Goal: Transaction & Acquisition: Book appointment/travel/reservation

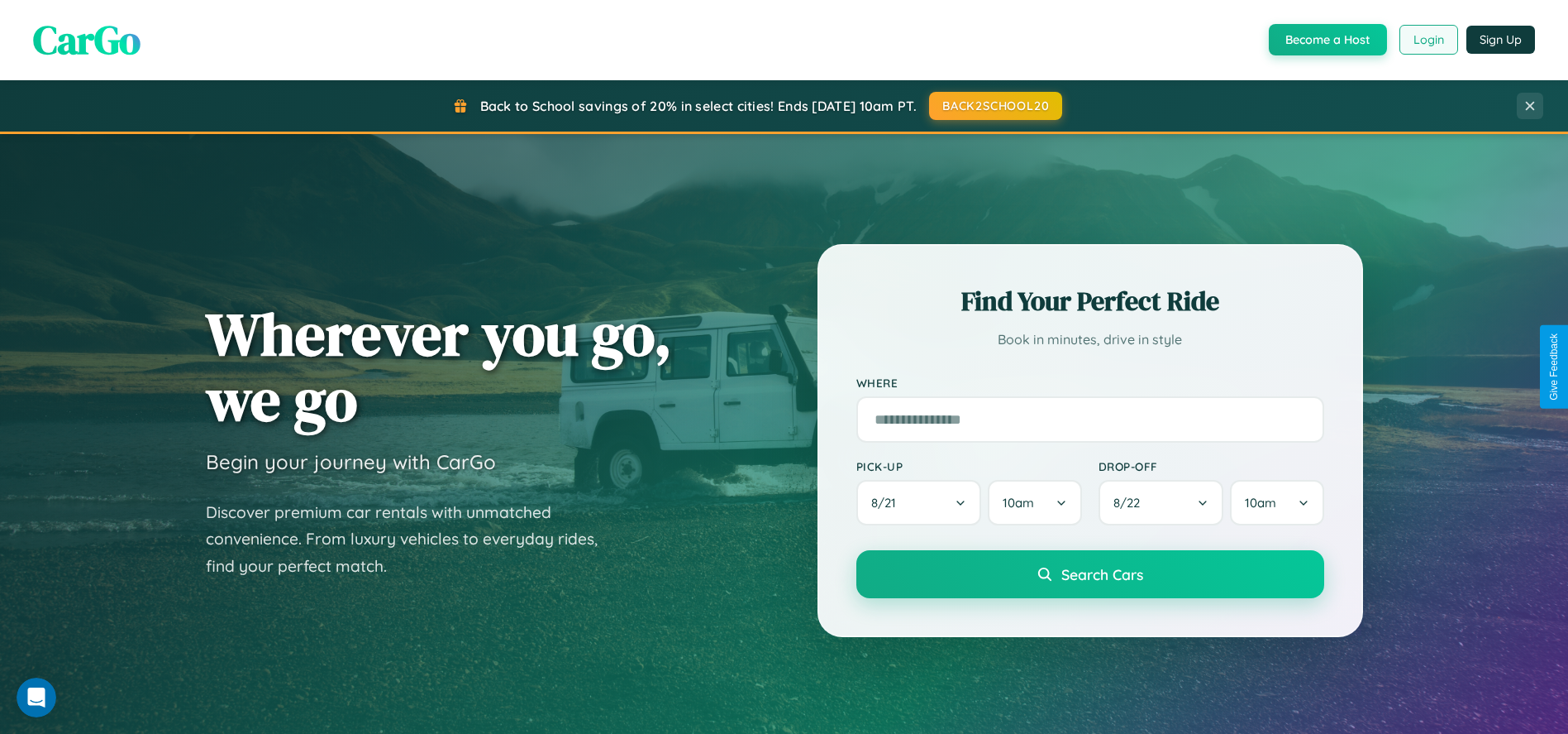
click at [1427, 40] on button "Login" at bounding box center [1429, 40] width 59 height 30
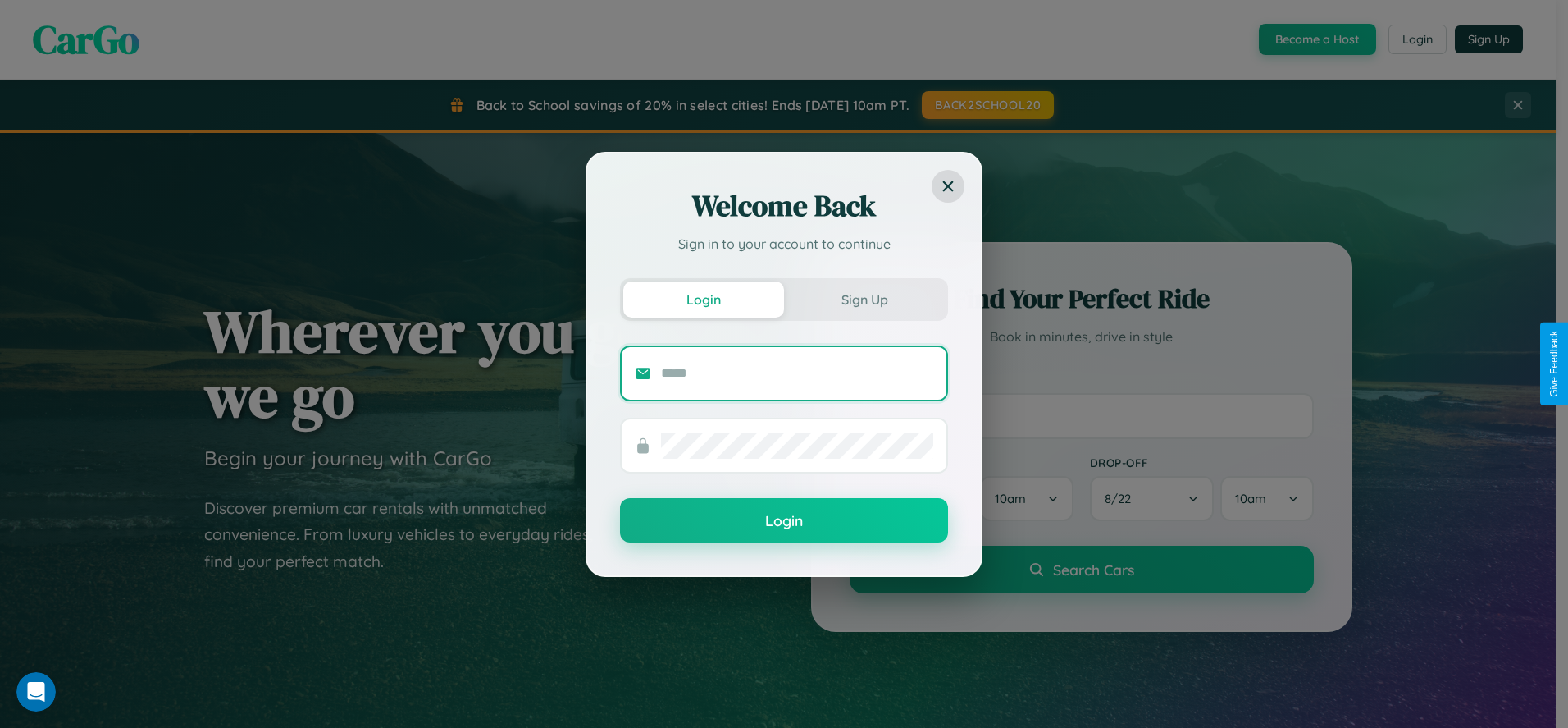
click at [797, 372] on input "text" at bounding box center [796, 373] width 272 height 26
type input "**********"
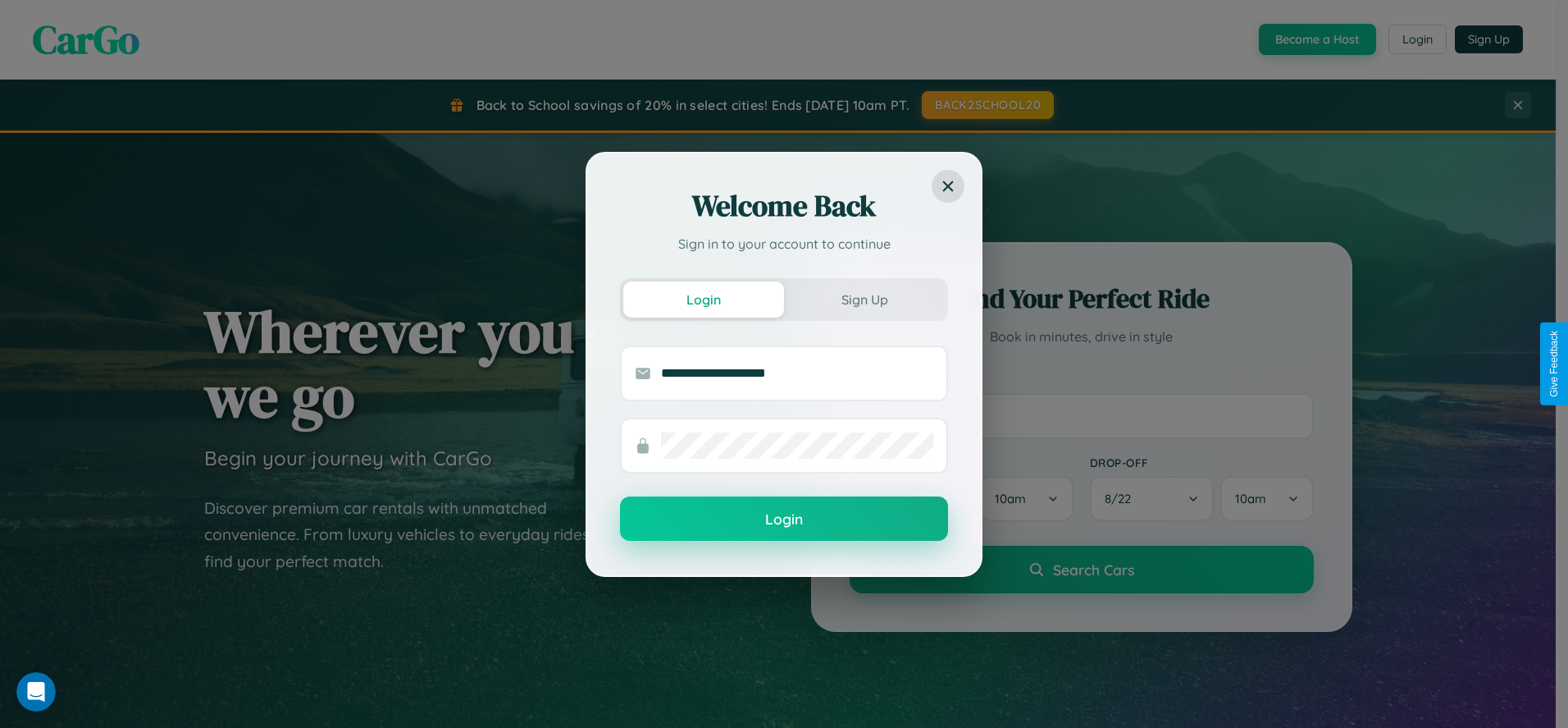
click at [784, 520] on button "Login" at bounding box center [784, 518] width 328 height 44
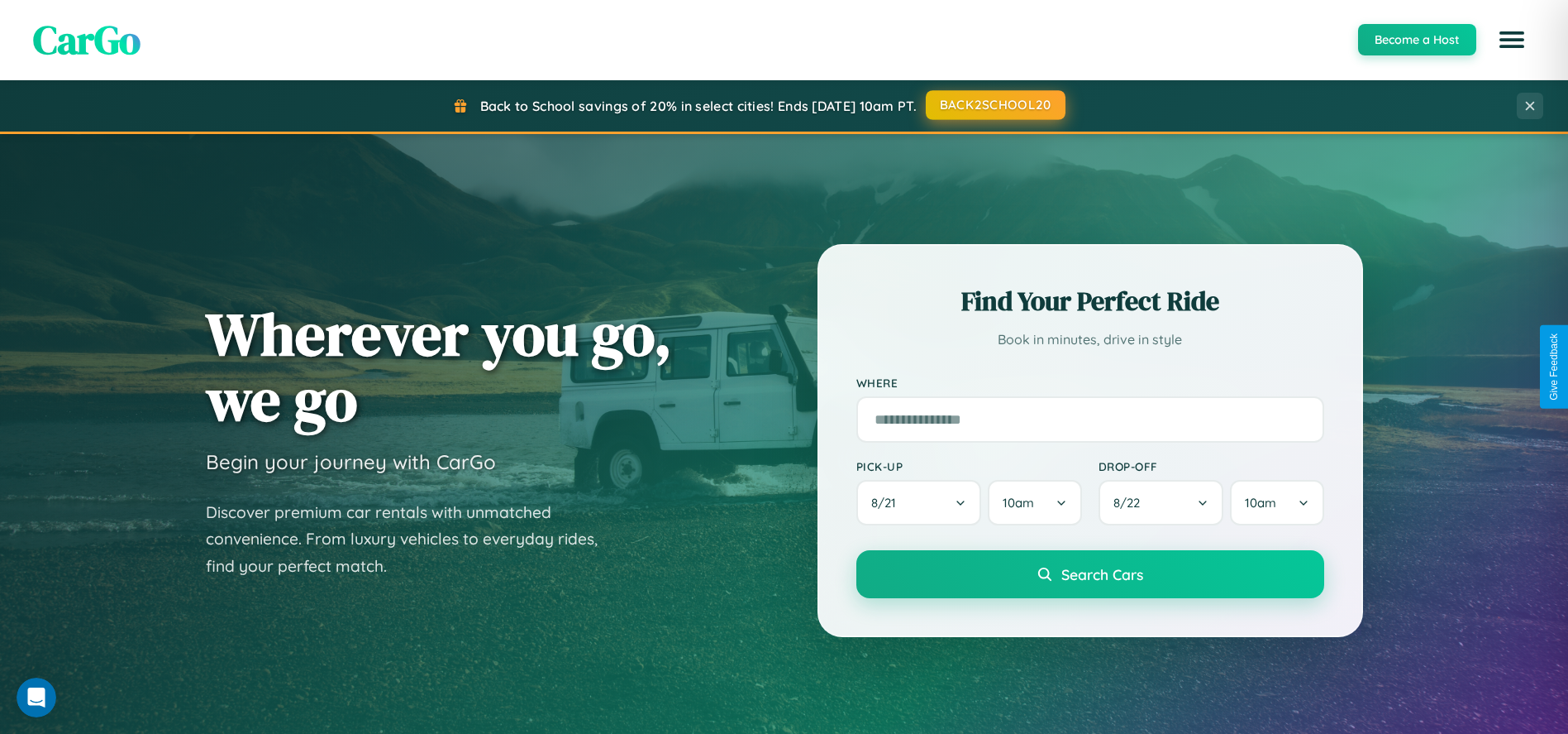
click at [994, 105] on button "BACK2SCHOOL20" at bounding box center [995, 105] width 140 height 30
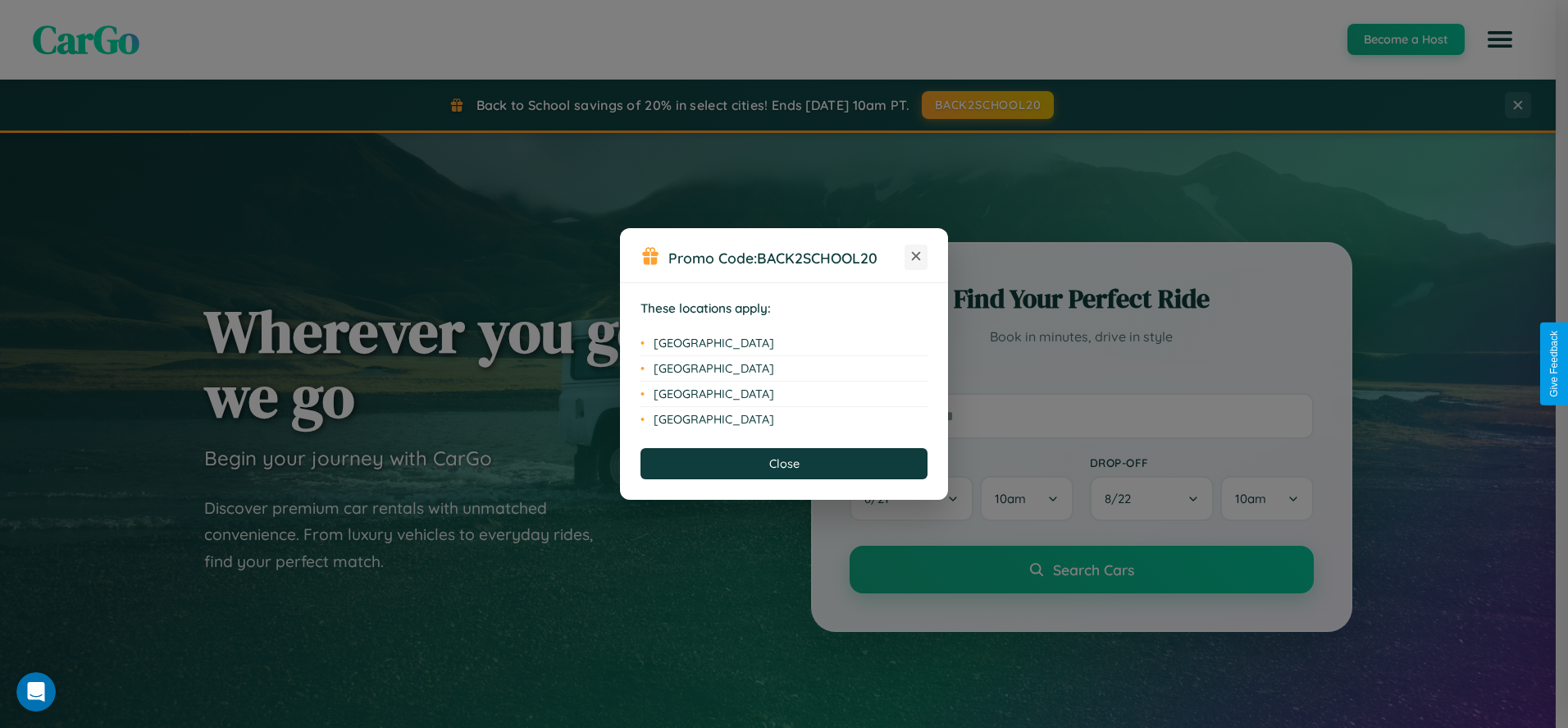
click at [916, 257] on icon at bounding box center [916, 256] width 9 height 9
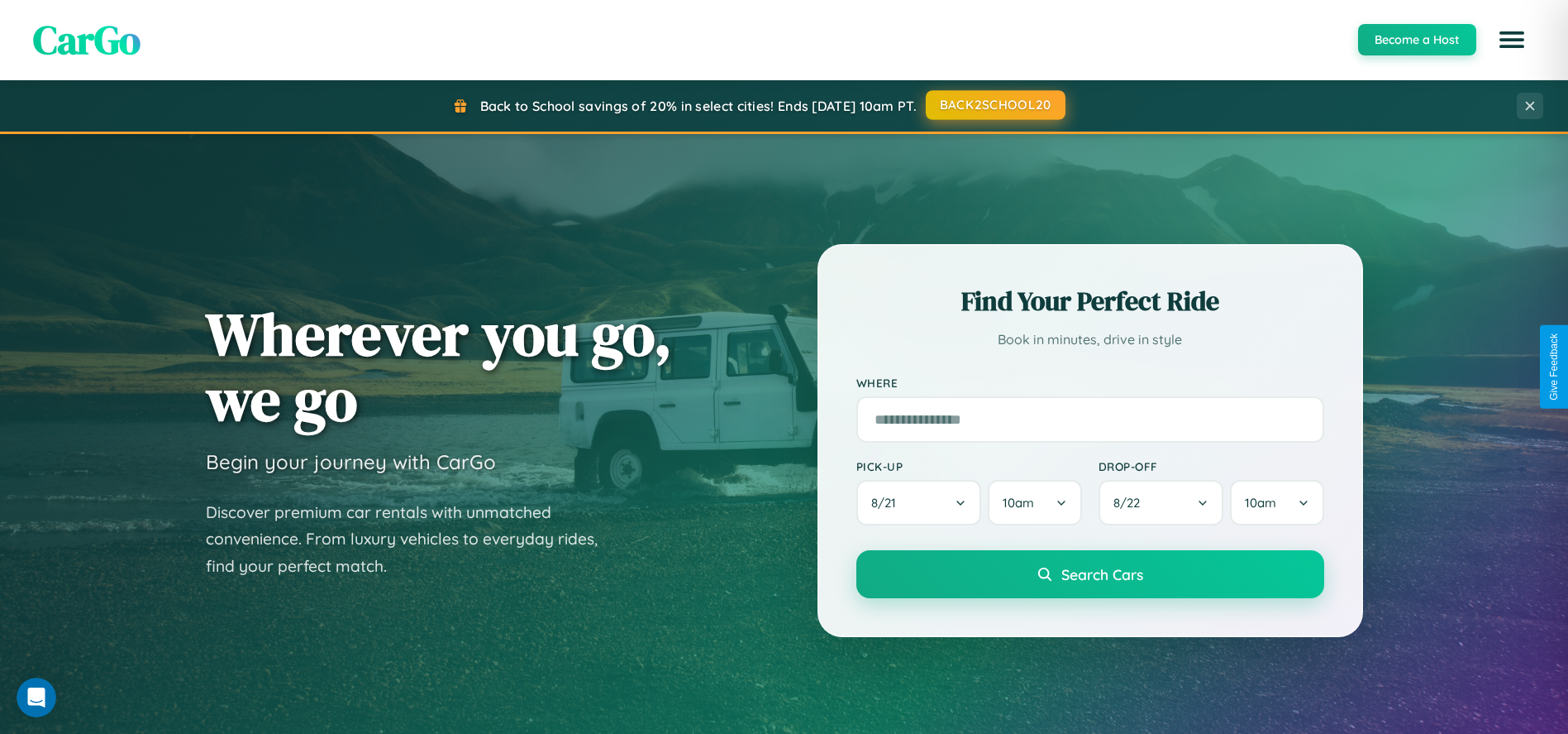
click at [994, 106] on button "BACK2SCHOOL20" at bounding box center [995, 105] width 140 height 30
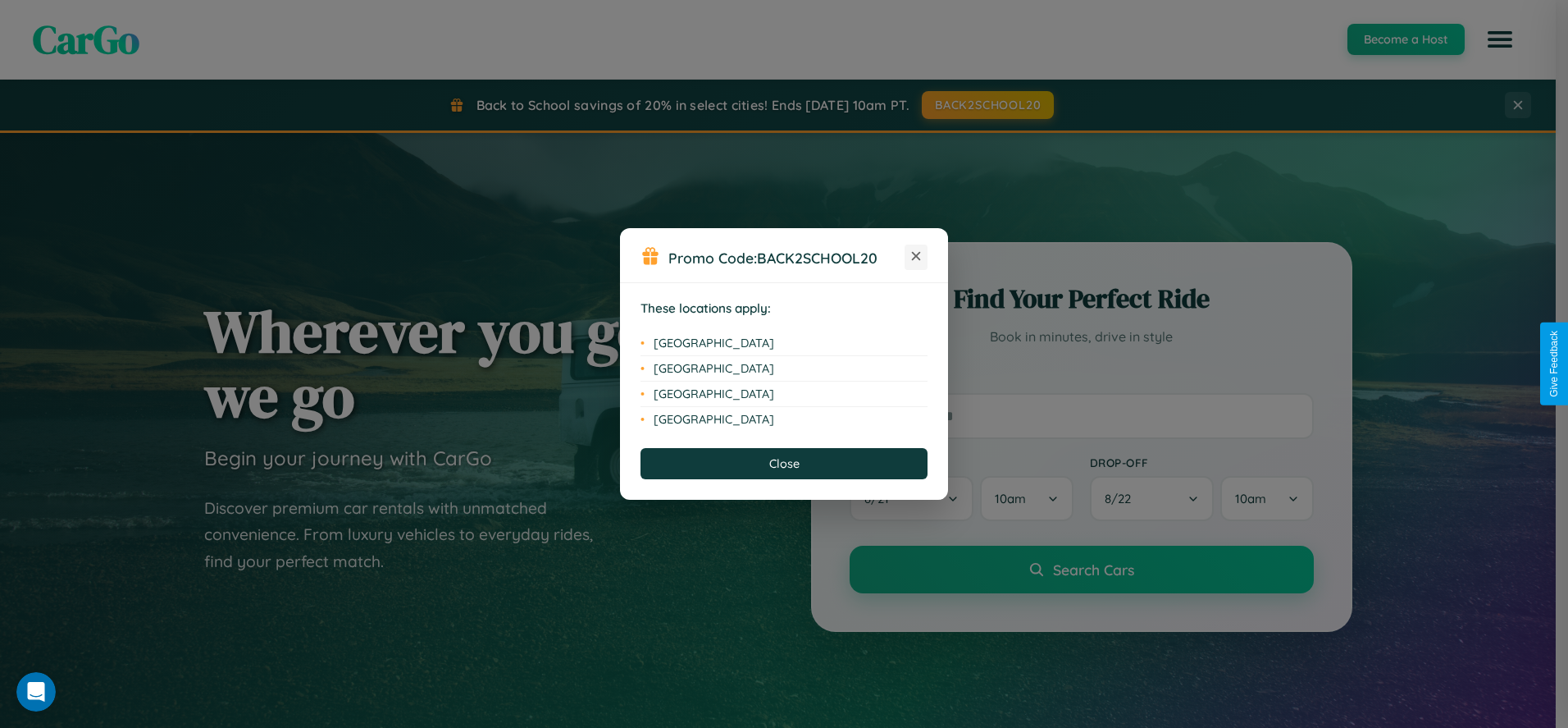
click at [916, 257] on icon at bounding box center [916, 256] width 9 height 9
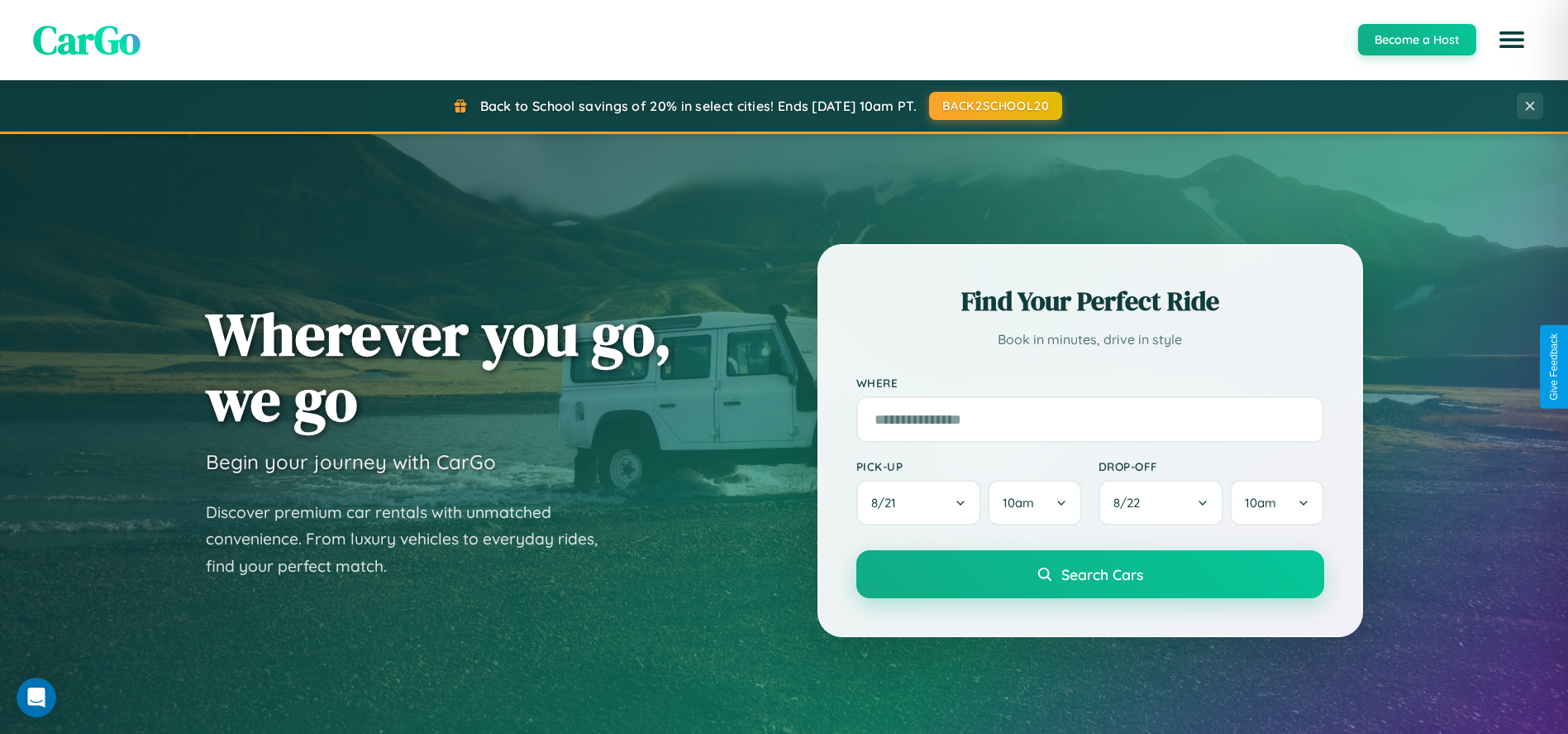
scroll to position [707, 0]
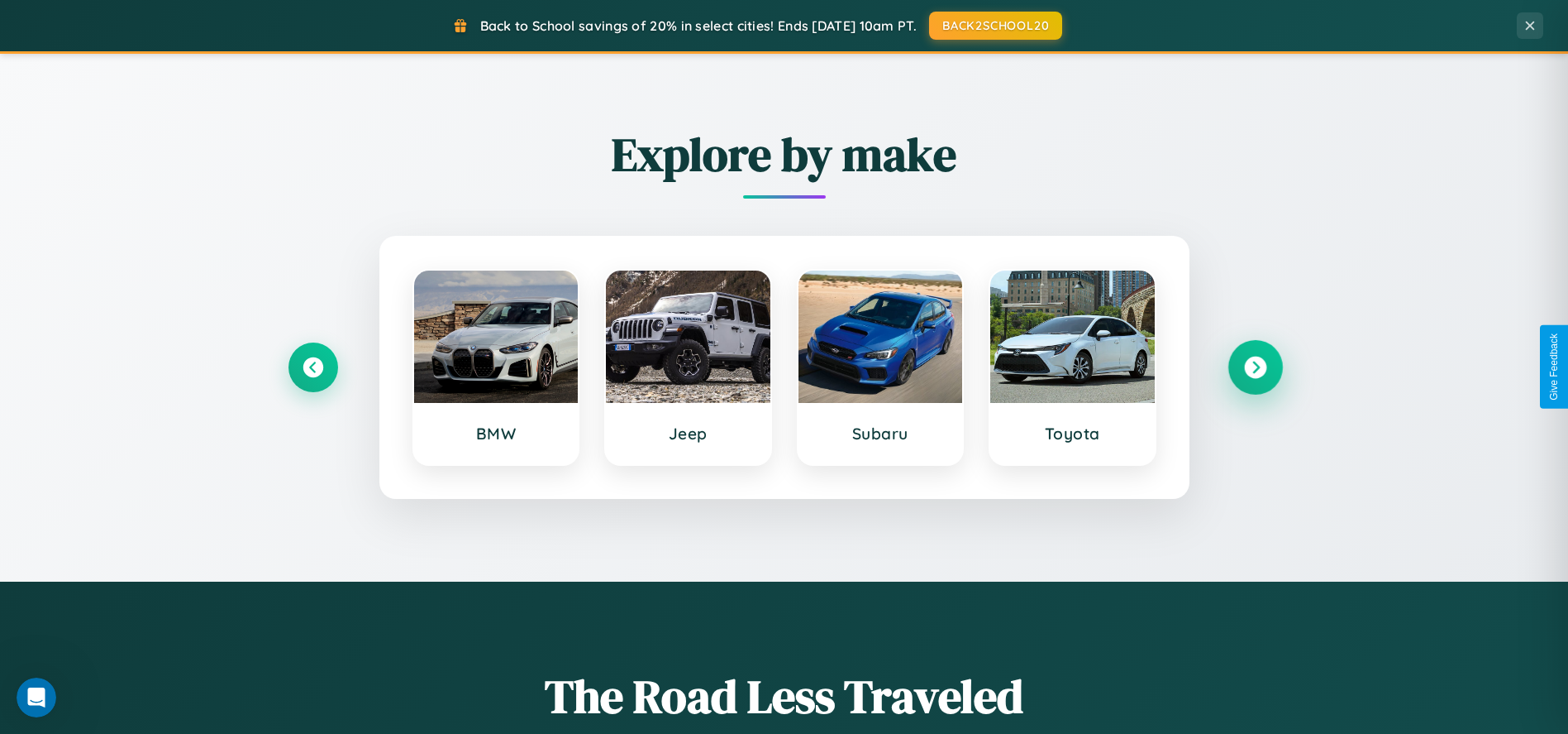
click at [1255, 367] on icon at bounding box center [1255, 367] width 23 height 23
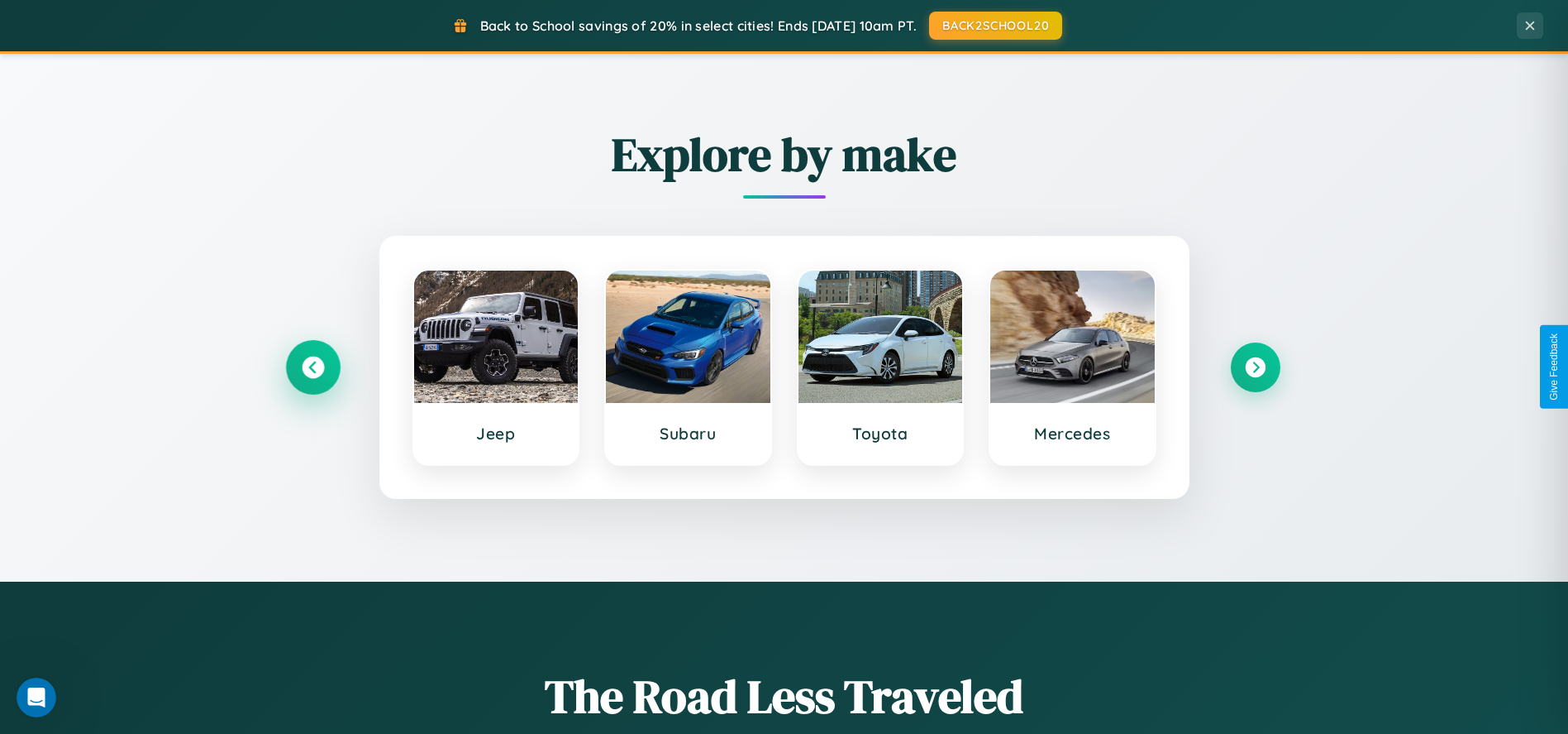
click at [313, 367] on icon at bounding box center [313, 367] width 23 height 23
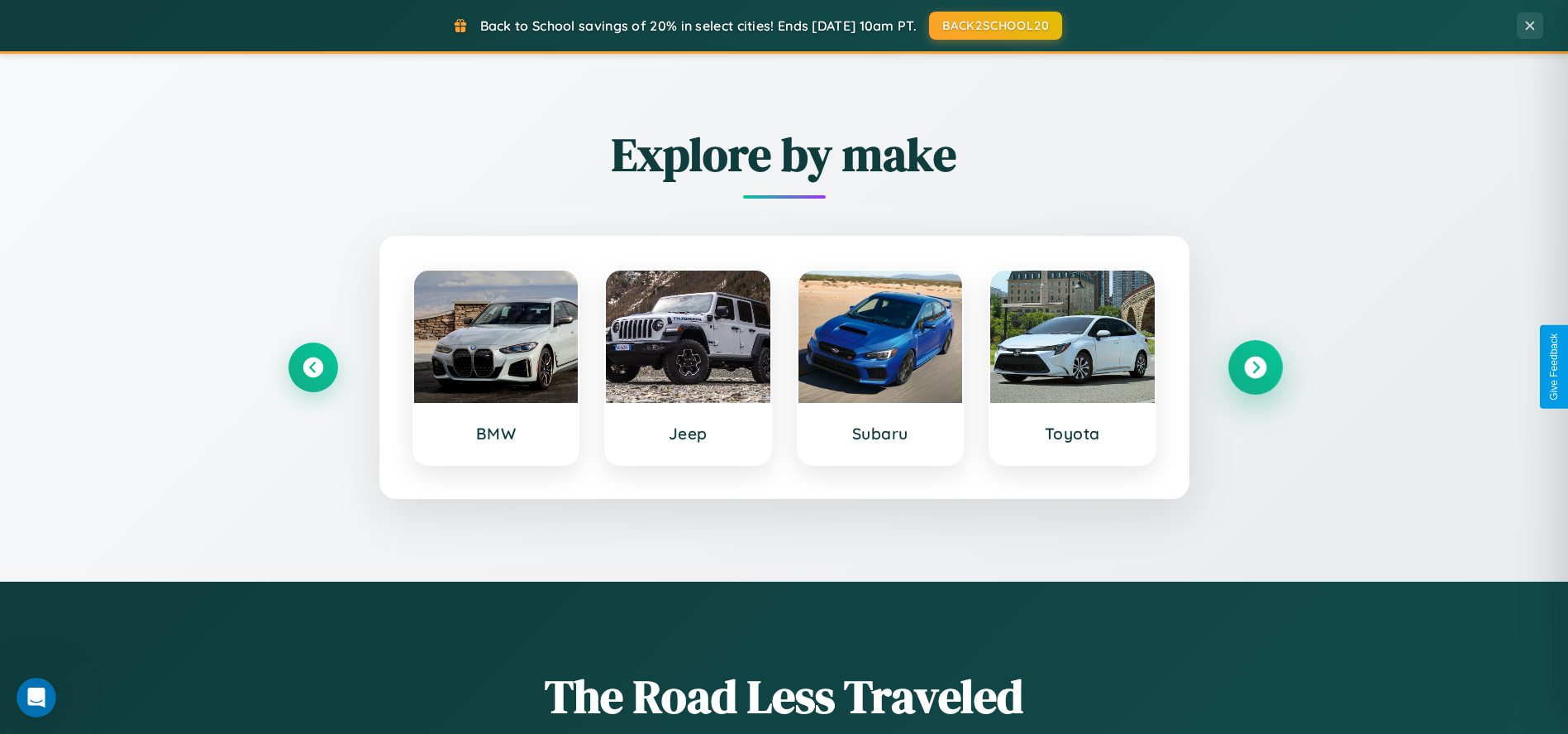
click at [1255, 367] on icon at bounding box center [1255, 367] width 23 height 23
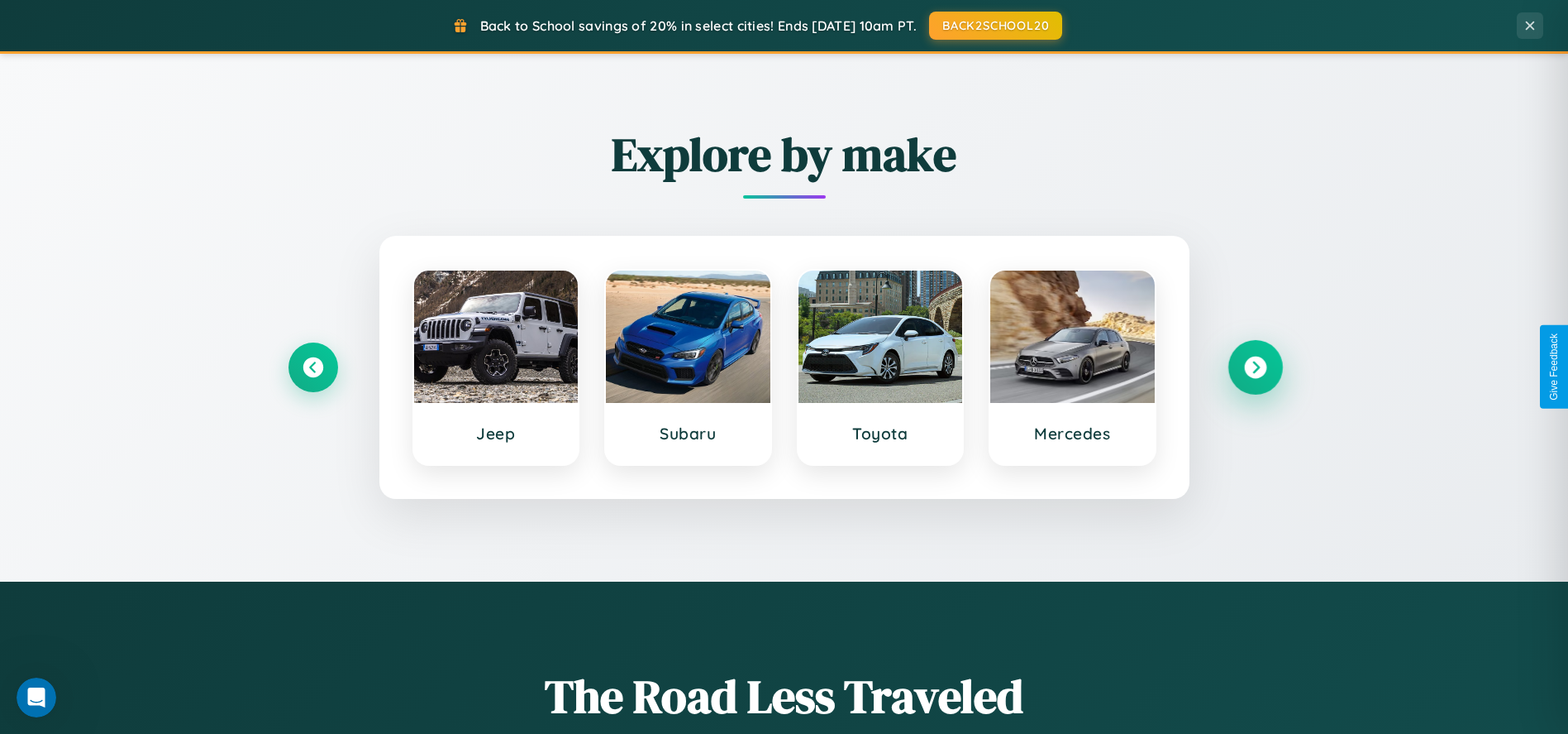
click at [1255, 367] on icon at bounding box center [1255, 367] width 23 height 23
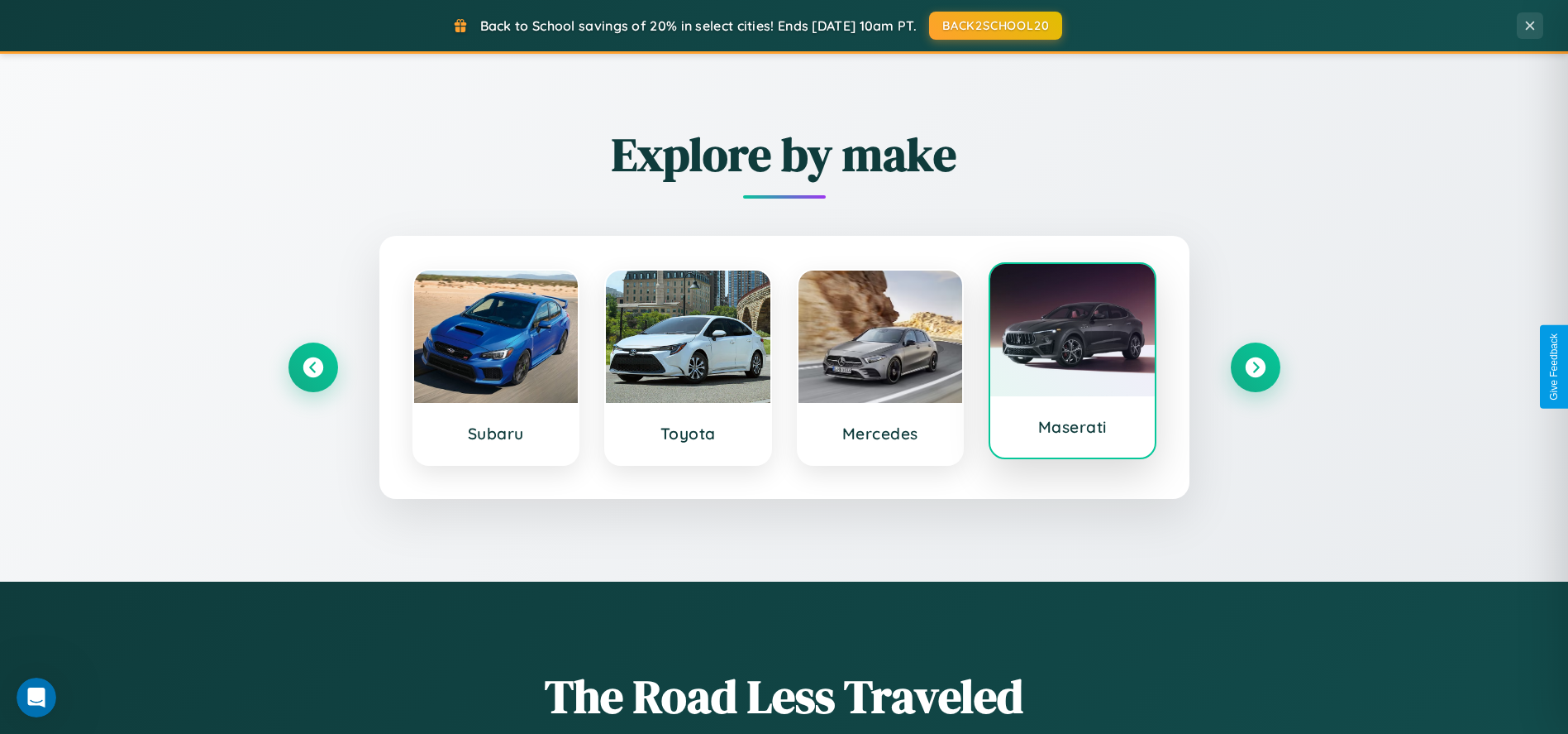
click at [1072, 360] on div at bounding box center [1072, 330] width 164 height 132
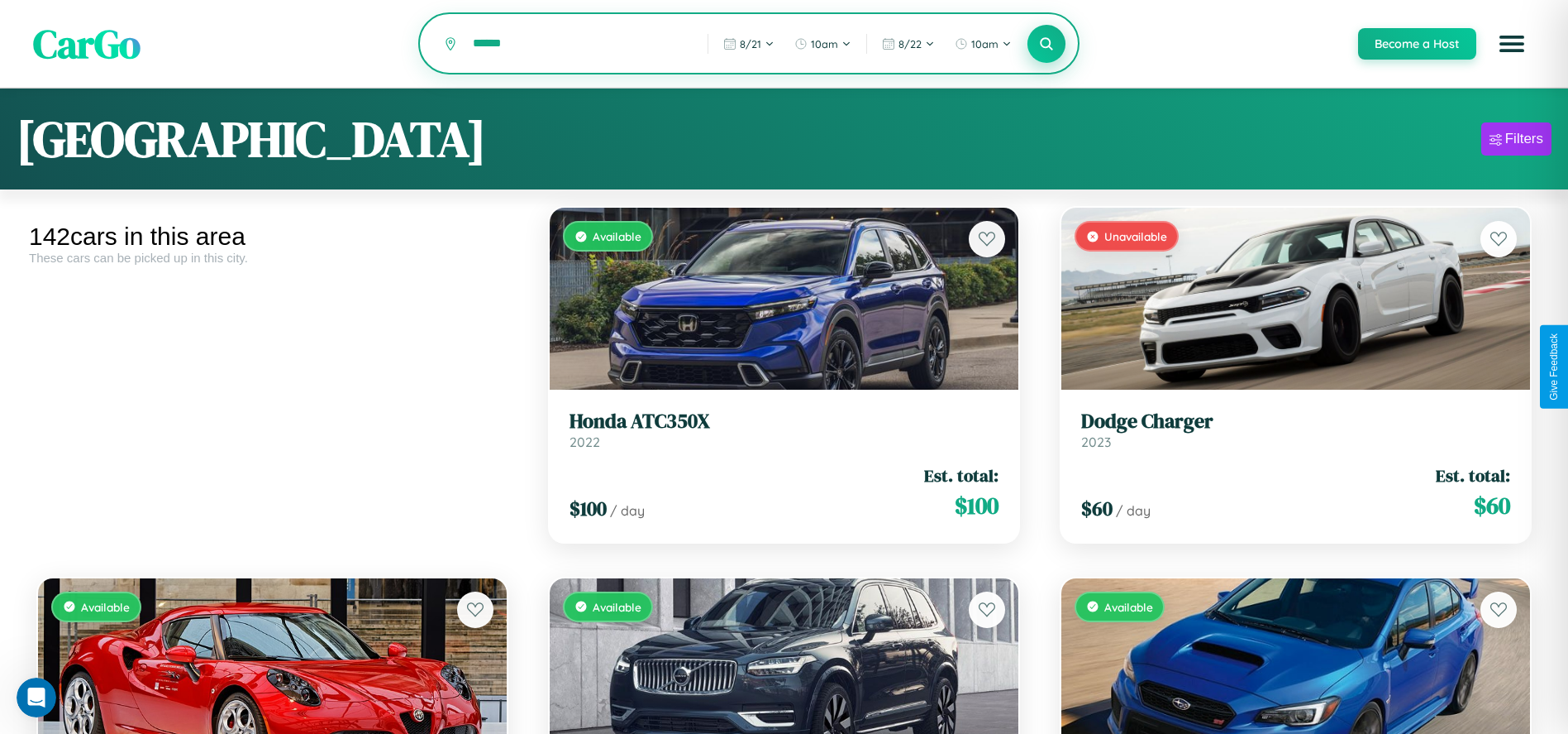
type input "******"
click at [1045, 44] on icon at bounding box center [1047, 43] width 16 height 16
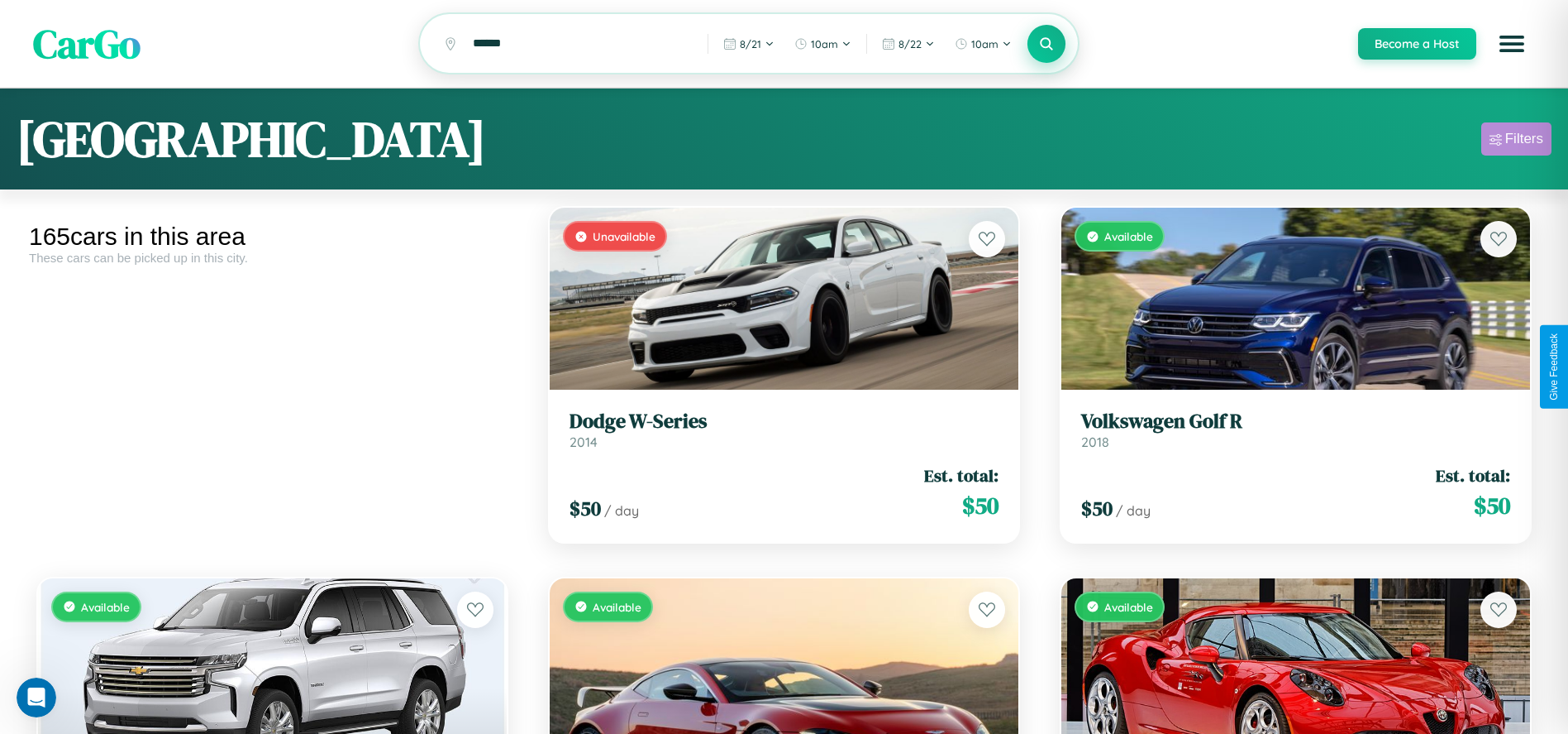
click at [1516, 142] on div "Filters" at bounding box center [1525, 138] width 38 height 17
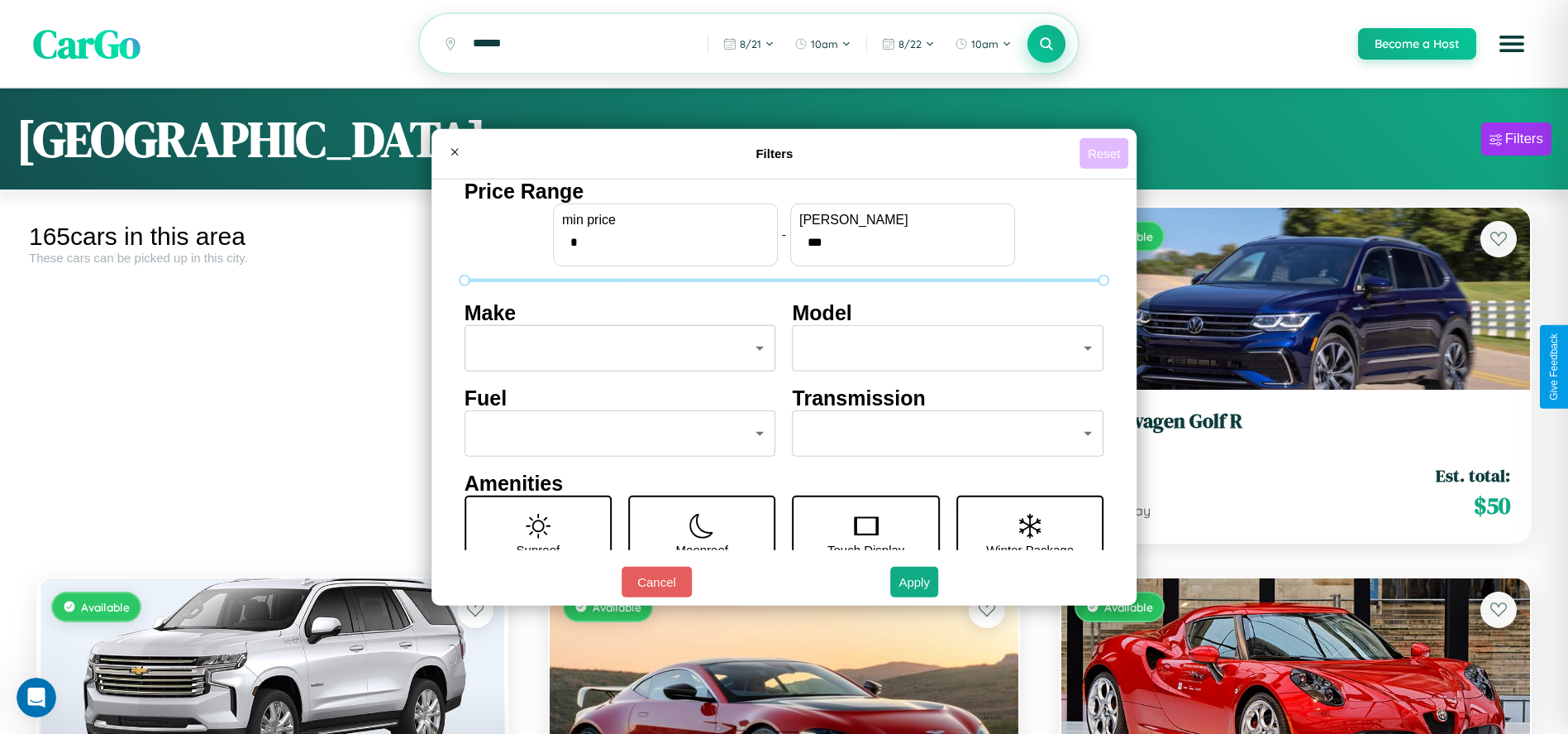
click at [1107, 153] on button "Reset" at bounding box center [1104, 153] width 49 height 30
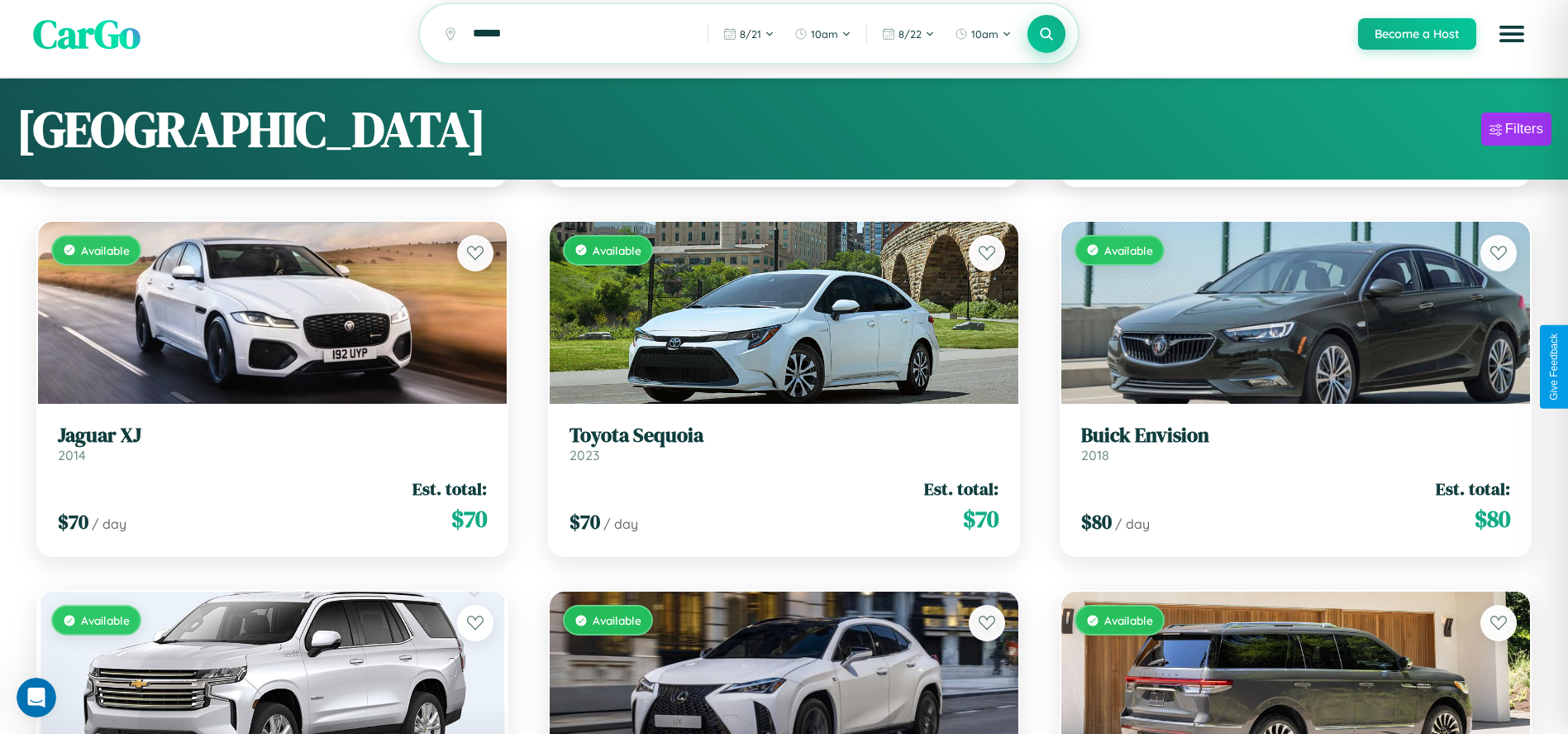
scroll to position [18392, 0]
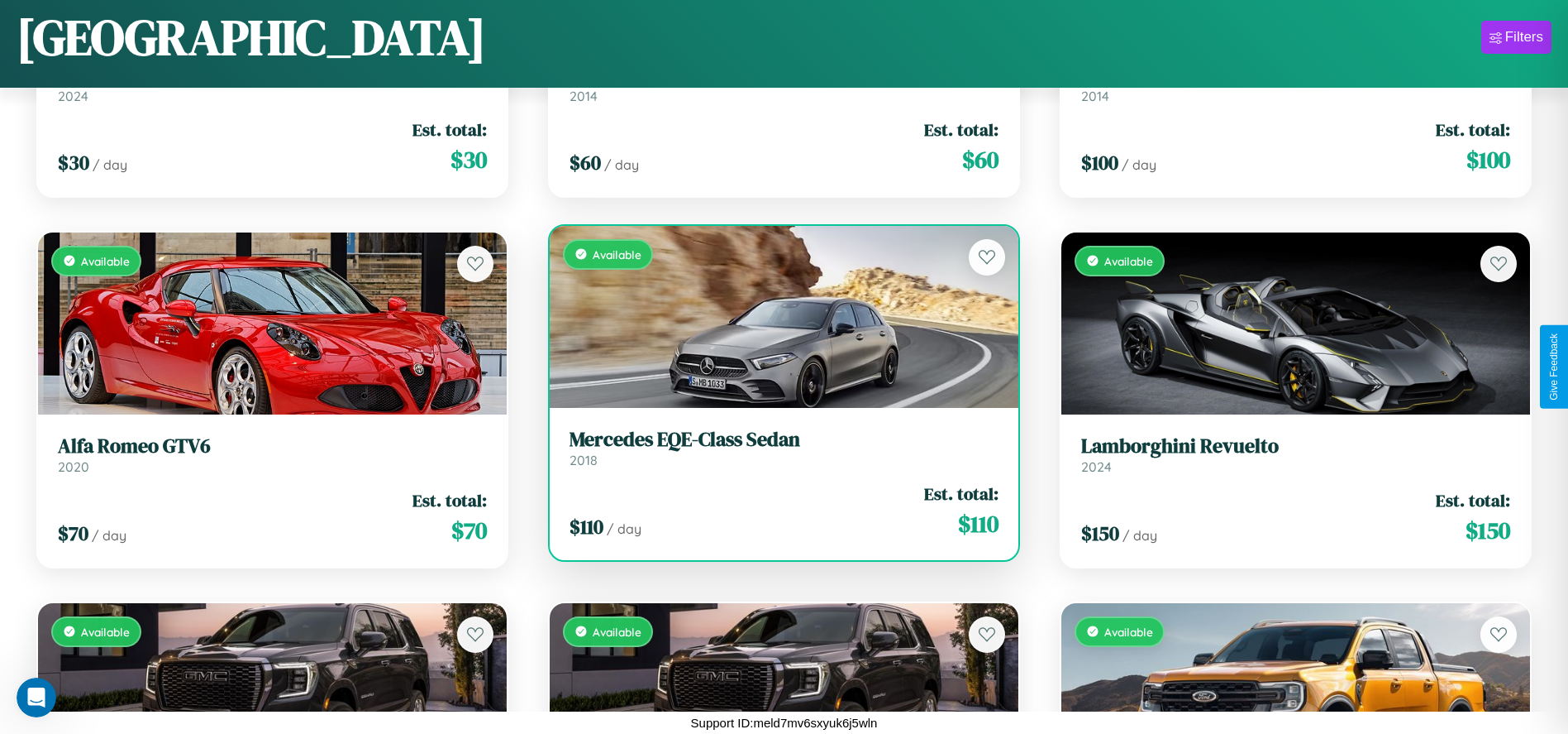
click at [778, 322] on div "Available" at bounding box center [784, 316] width 469 height 182
click at [778, 316] on div "Available" at bounding box center [784, 316] width 469 height 182
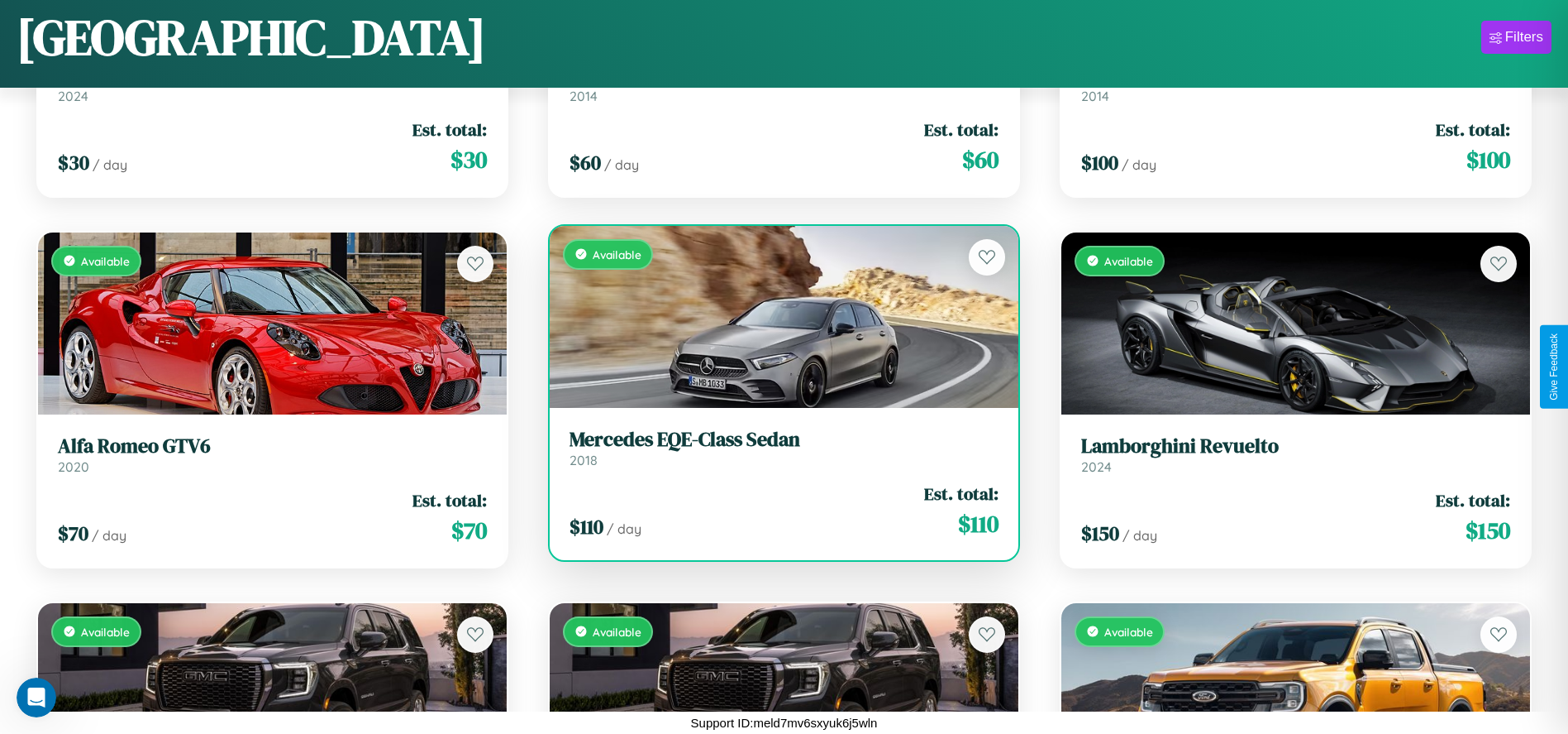
click at [778, 316] on div "Available" at bounding box center [784, 316] width 469 height 182
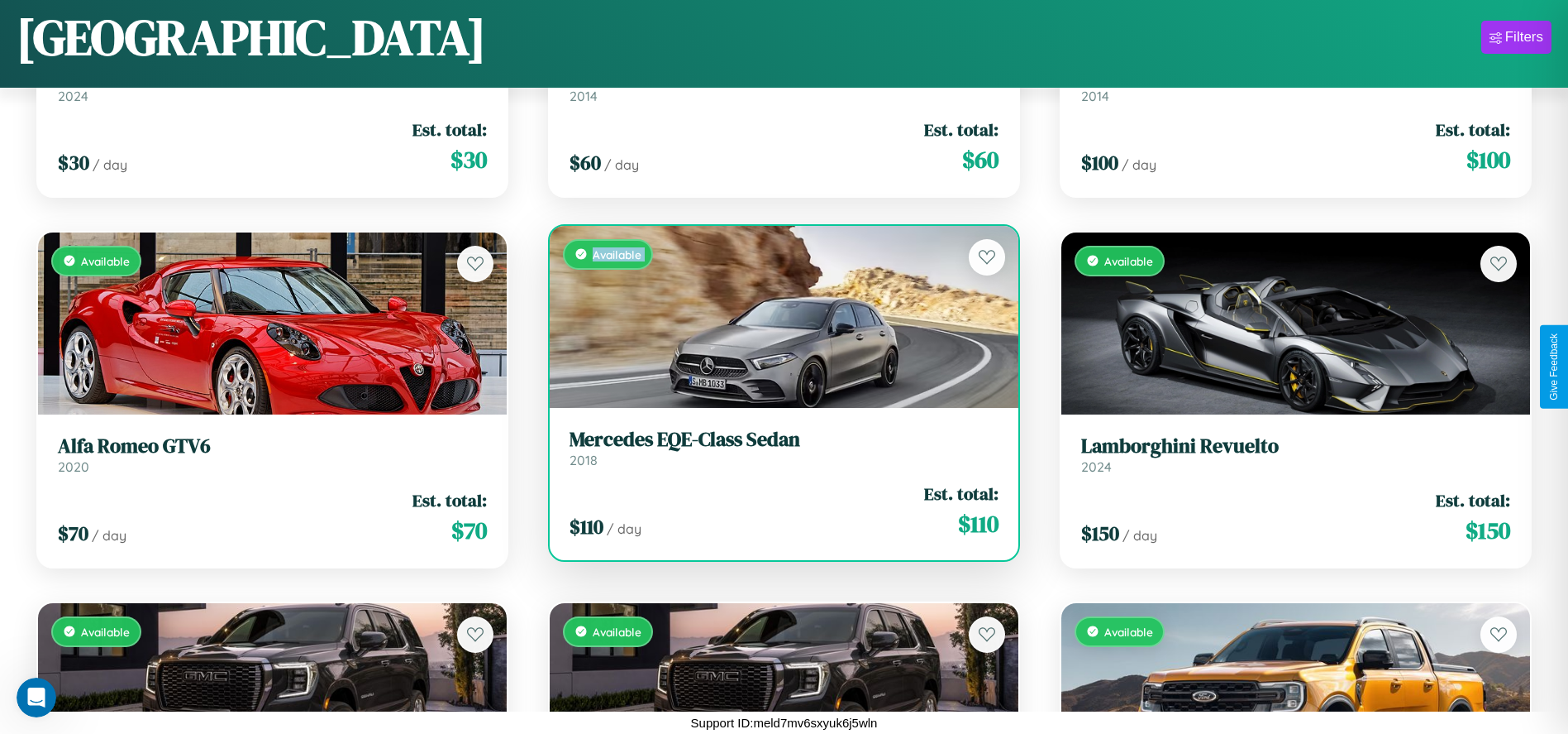
click at [778, 316] on div "Available" at bounding box center [784, 316] width 469 height 182
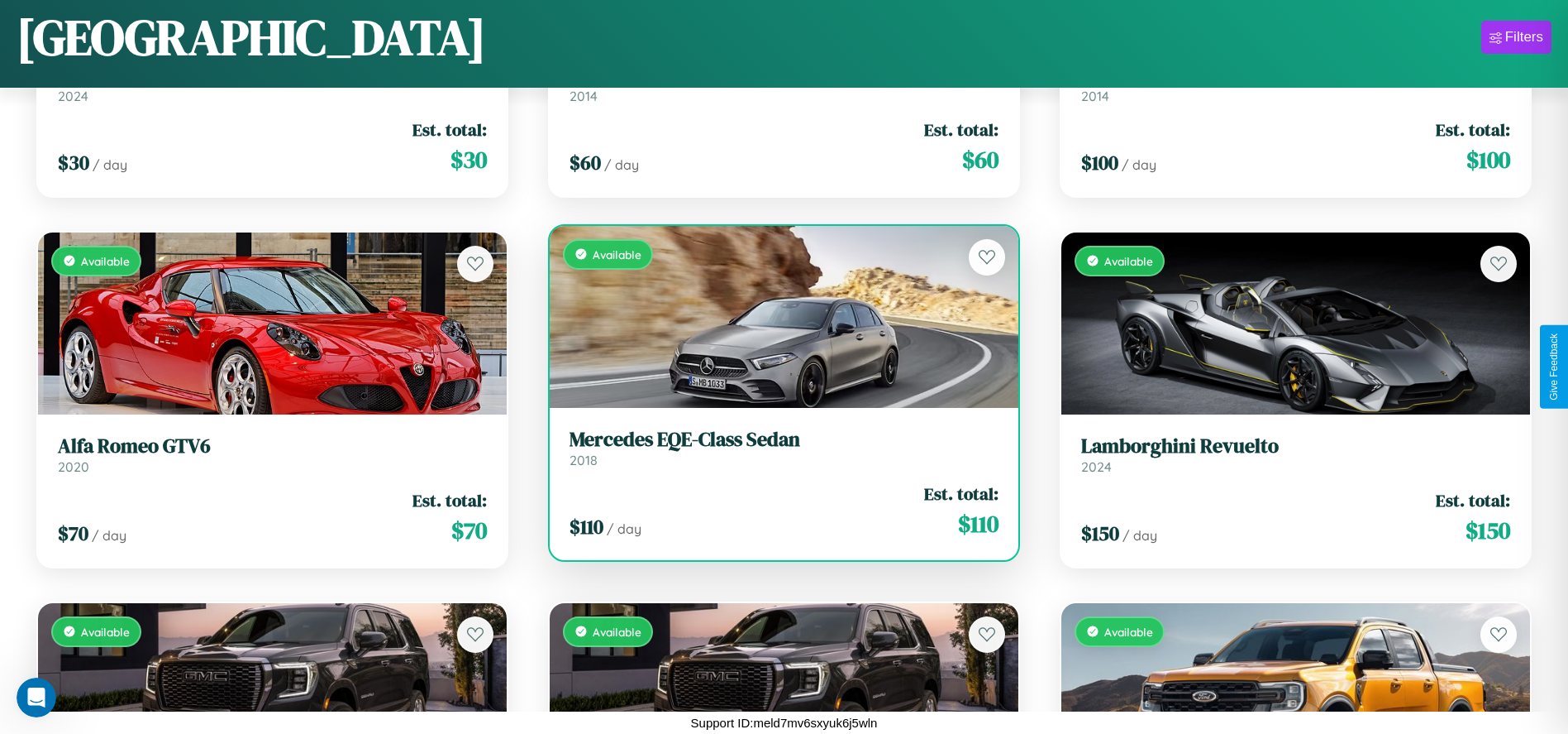
click at [778, 316] on div "Available" at bounding box center [784, 316] width 469 height 182
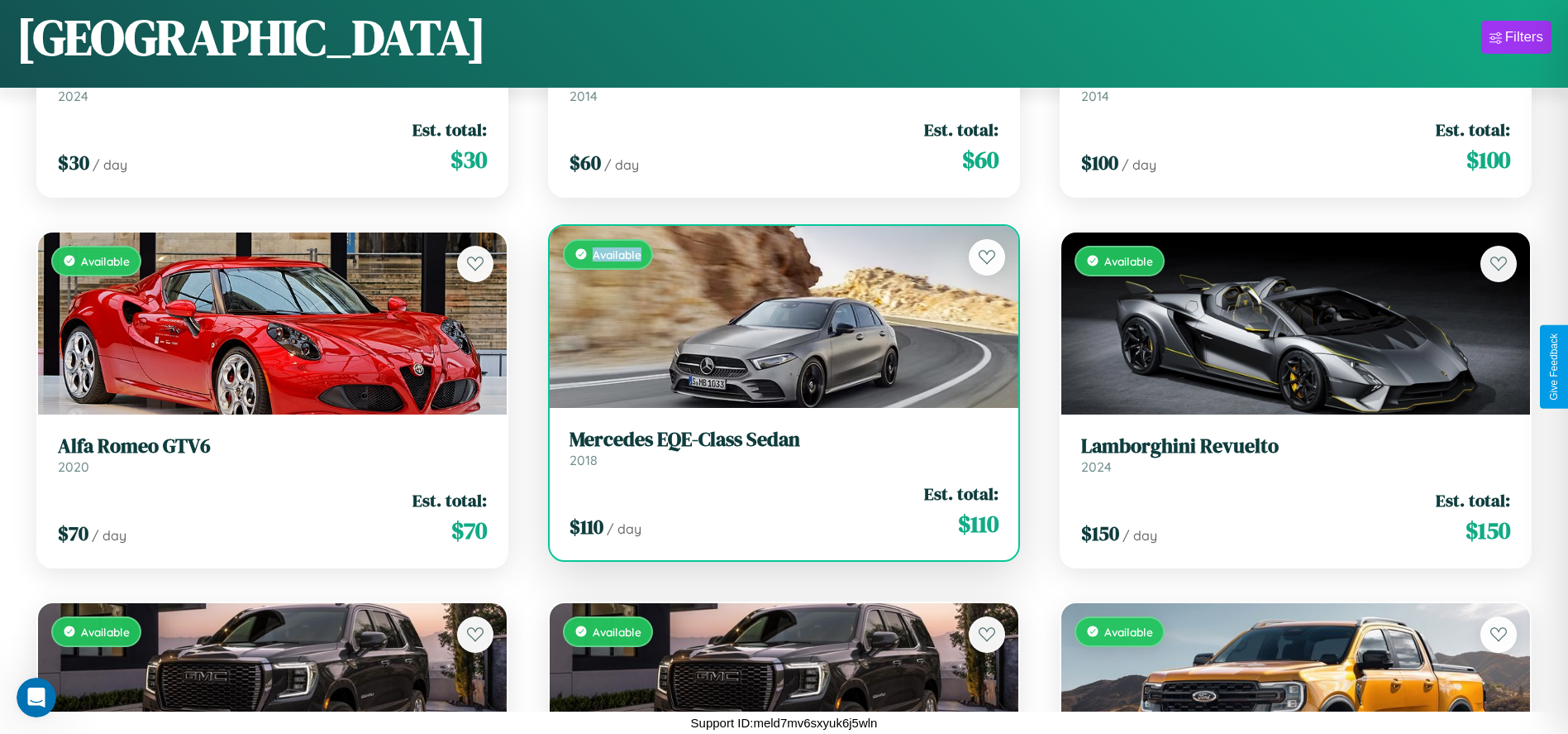
click at [778, 316] on div "Available" at bounding box center [784, 316] width 469 height 182
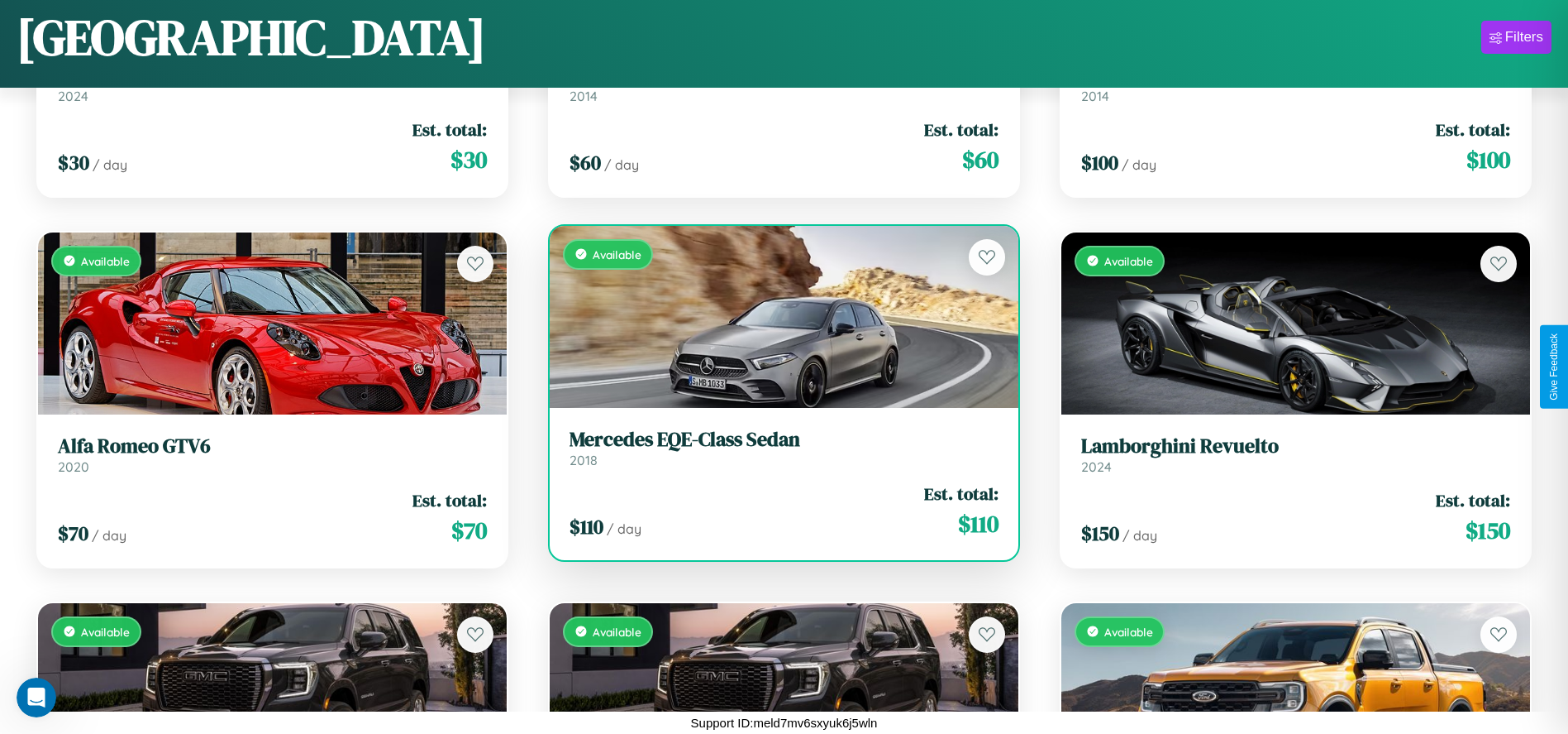
click at [778, 447] on h3 "Mercedes EQE-Class Sedan" at bounding box center [784, 440] width 429 height 24
